Goal: Transaction & Acquisition: Purchase product/service

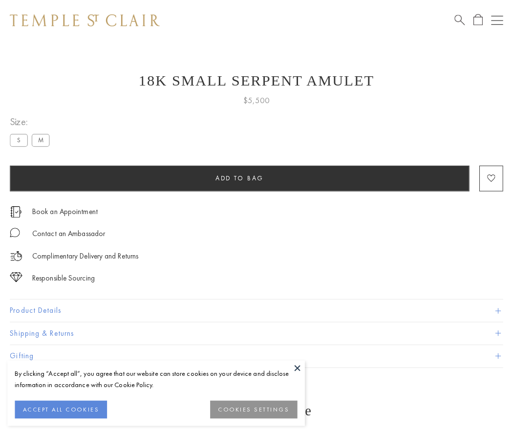
scroll to position [39, 0]
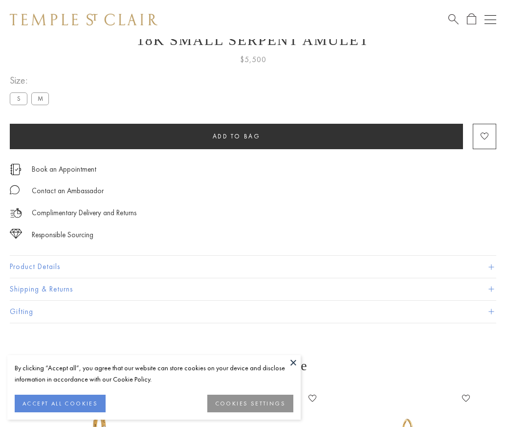
click at [236, 136] on span "Add to bag" at bounding box center [237, 136] width 48 height 8
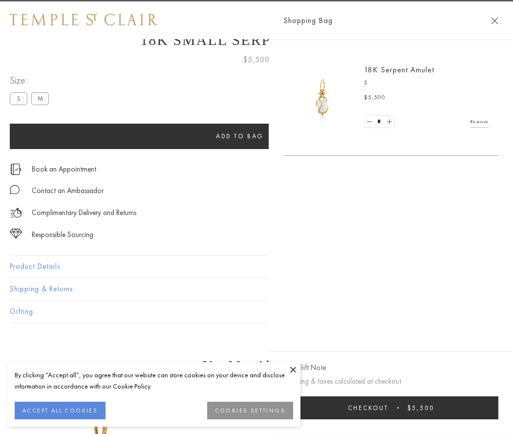
click at [409, 408] on button "Checkout $5,500" at bounding box center [390, 407] width 215 height 23
